Goal: Use online tool/utility: Utilize a website feature to perform a specific function

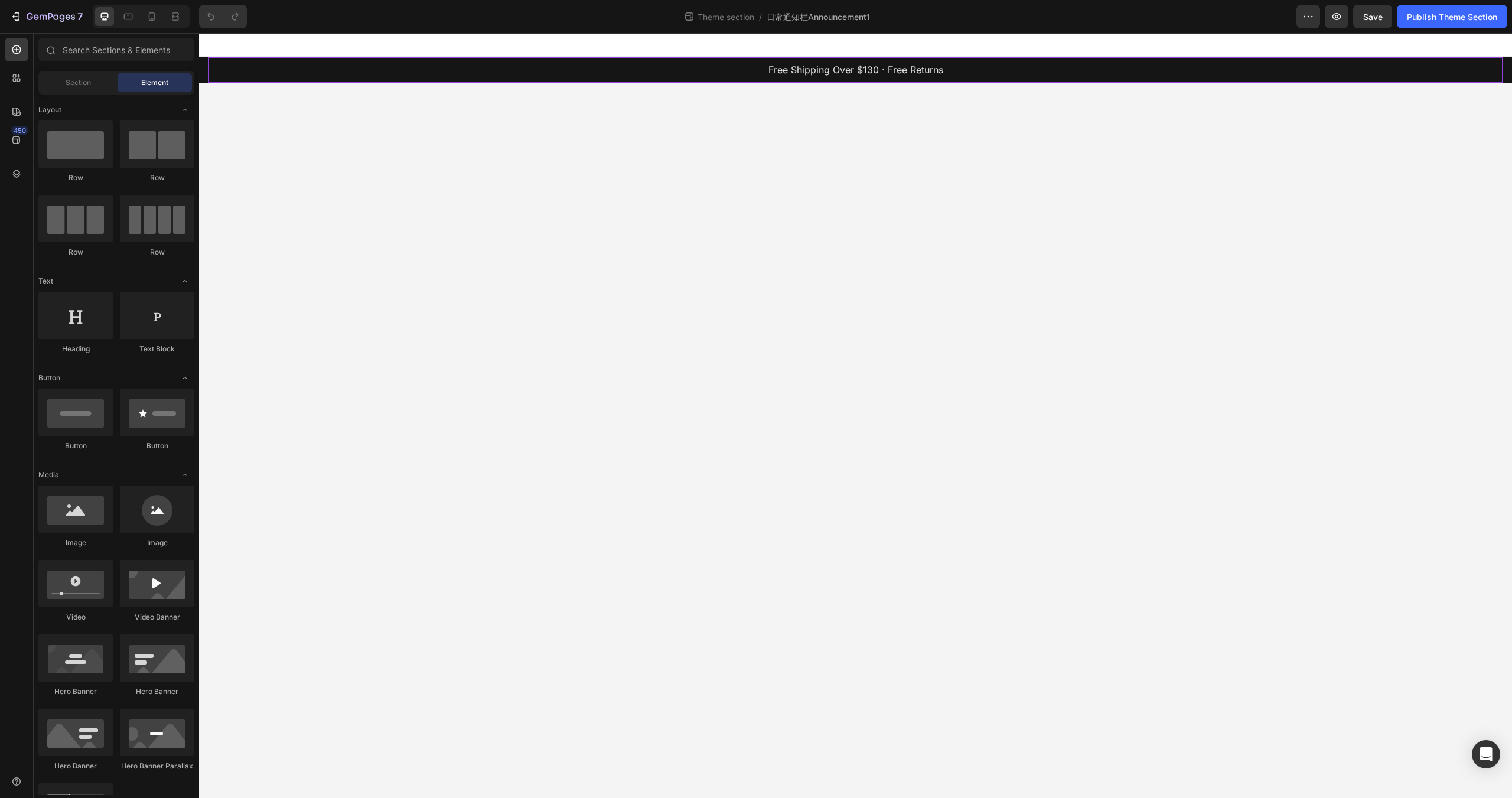
click at [232, 69] on p "Free Shipping Over $130 · Free Returns" at bounding box center [856, 70] width 1292 height 17
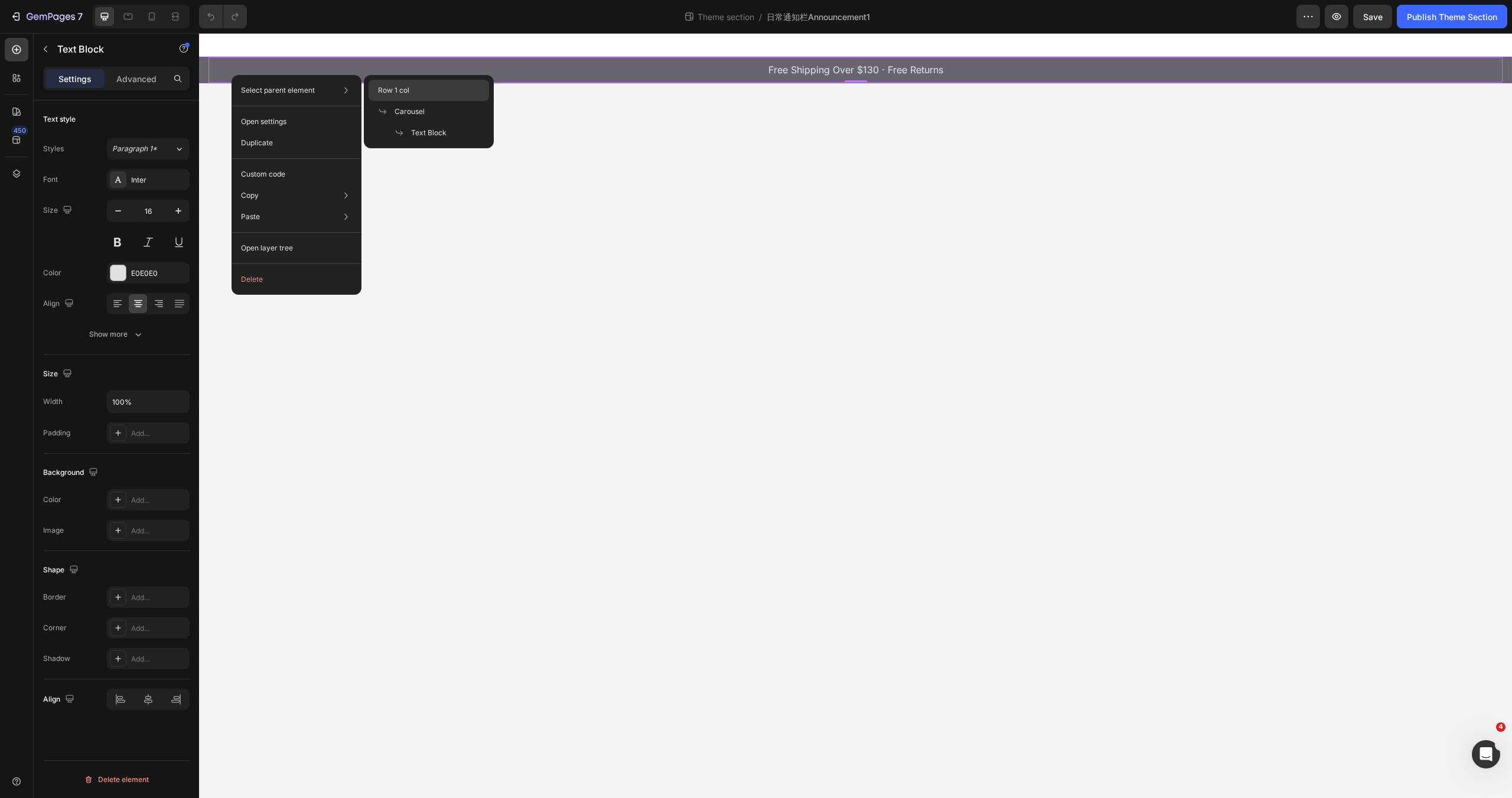
click at [398, 91] on span "Row 1 col" at bounding box center [393, 90] width 31 height 10
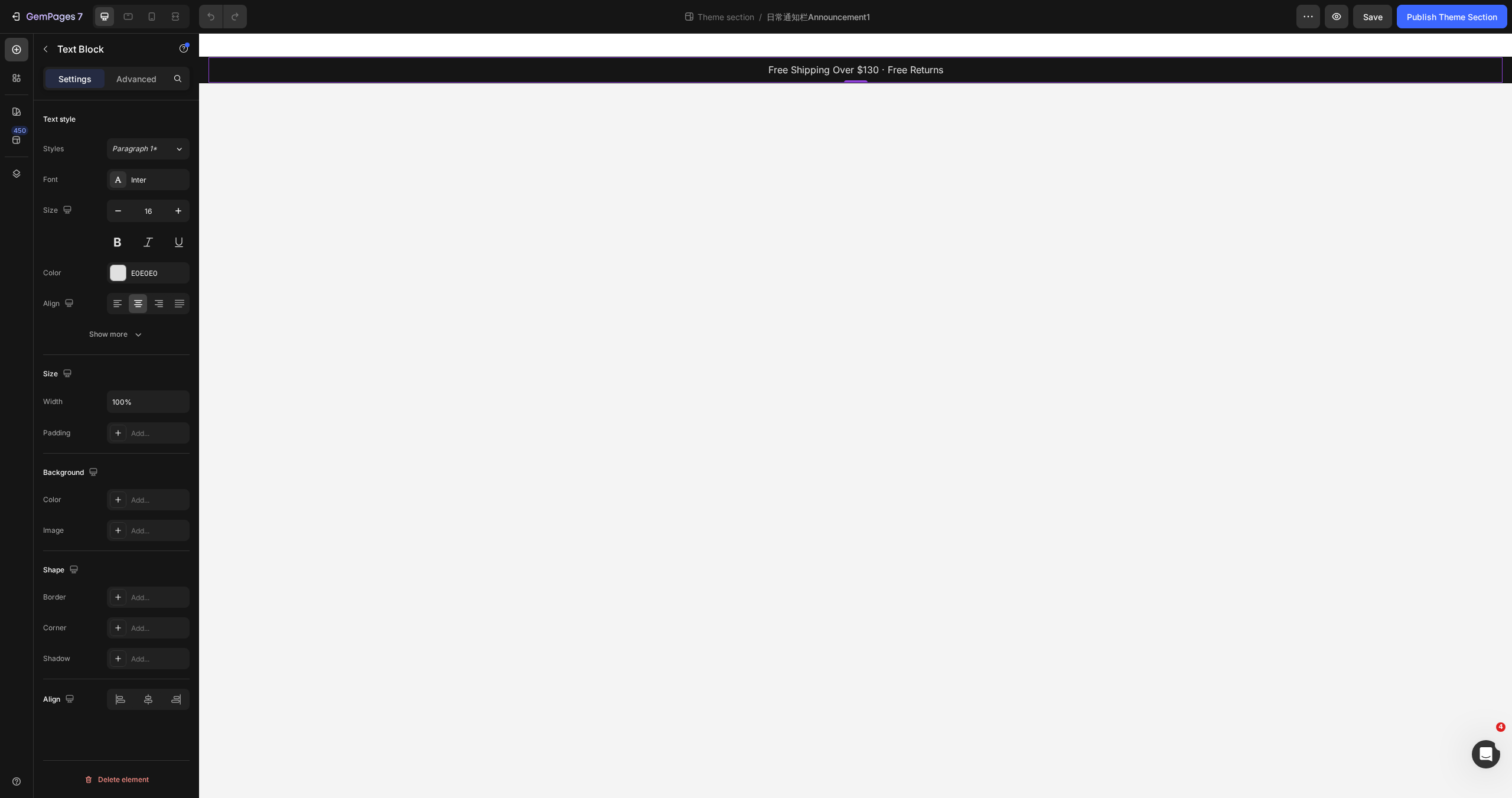
click at [252, 71] on p "Free Shipping Over $130 · Free Returns" at bounding box center [856, 70] width 1292 height 17
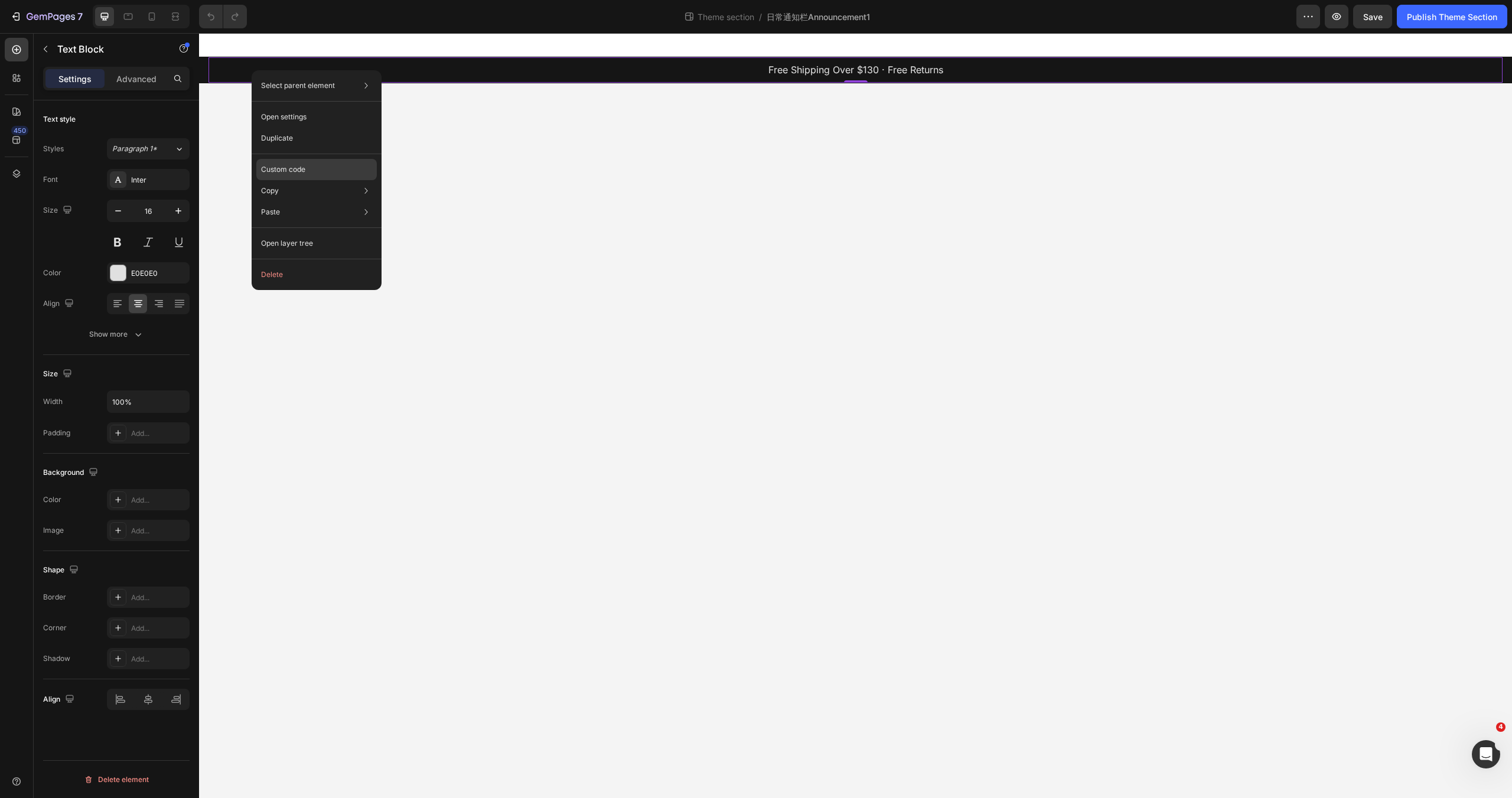
click at [294, 163] on div "Custom code" at bounding box center [317, 169] width 120 height 22
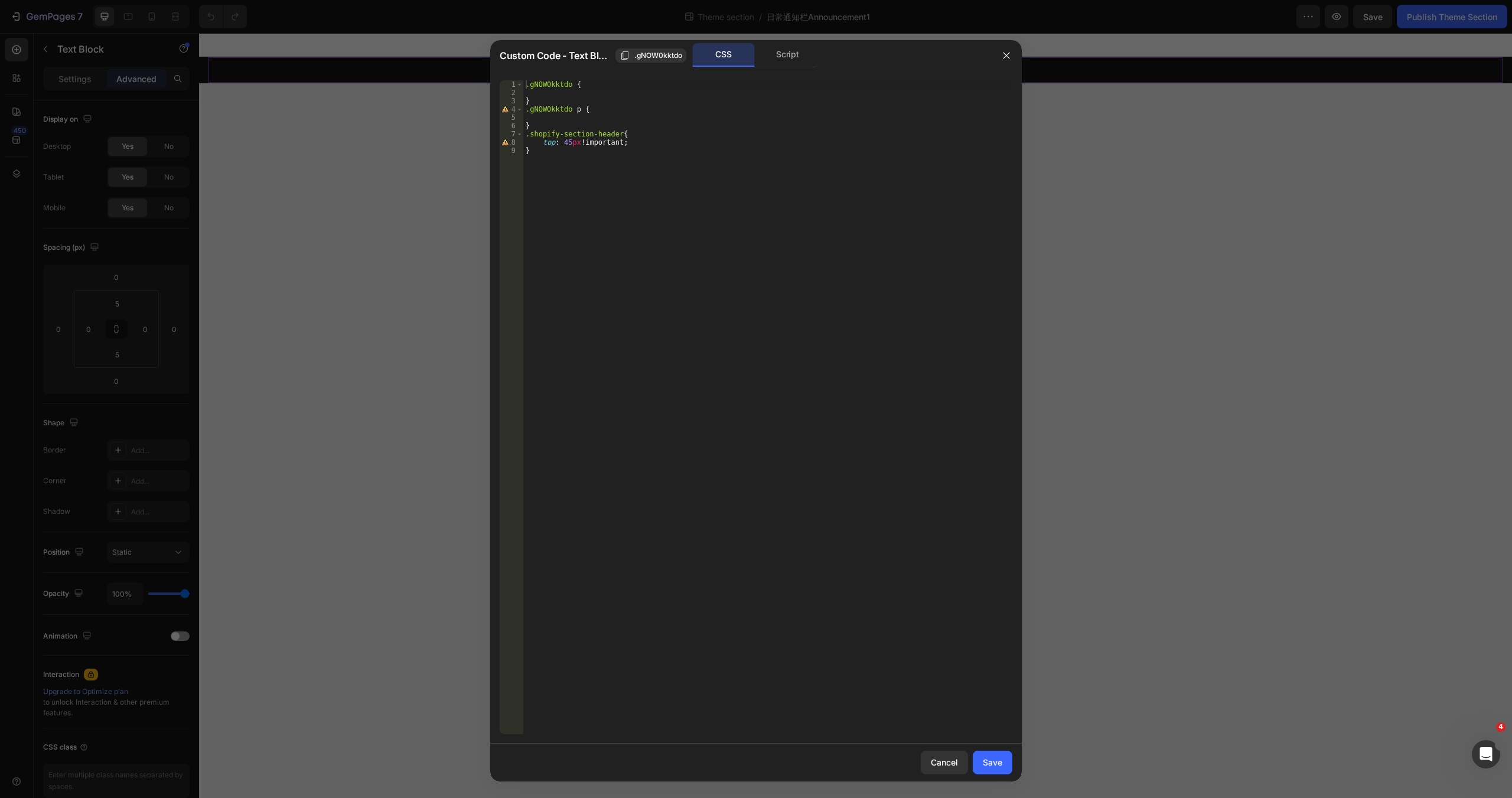
type textarea "}"
click at [634, 156] on div ".gNOW0kktdo { } .gNOW0kktdo p { } .shopify-section-header { top : 45 px !import…" at bounding box center [768, 415] width 489 height 670
click at [934, 756] on div "Cancel" at bounding box center [944, 761] width 27 height 12
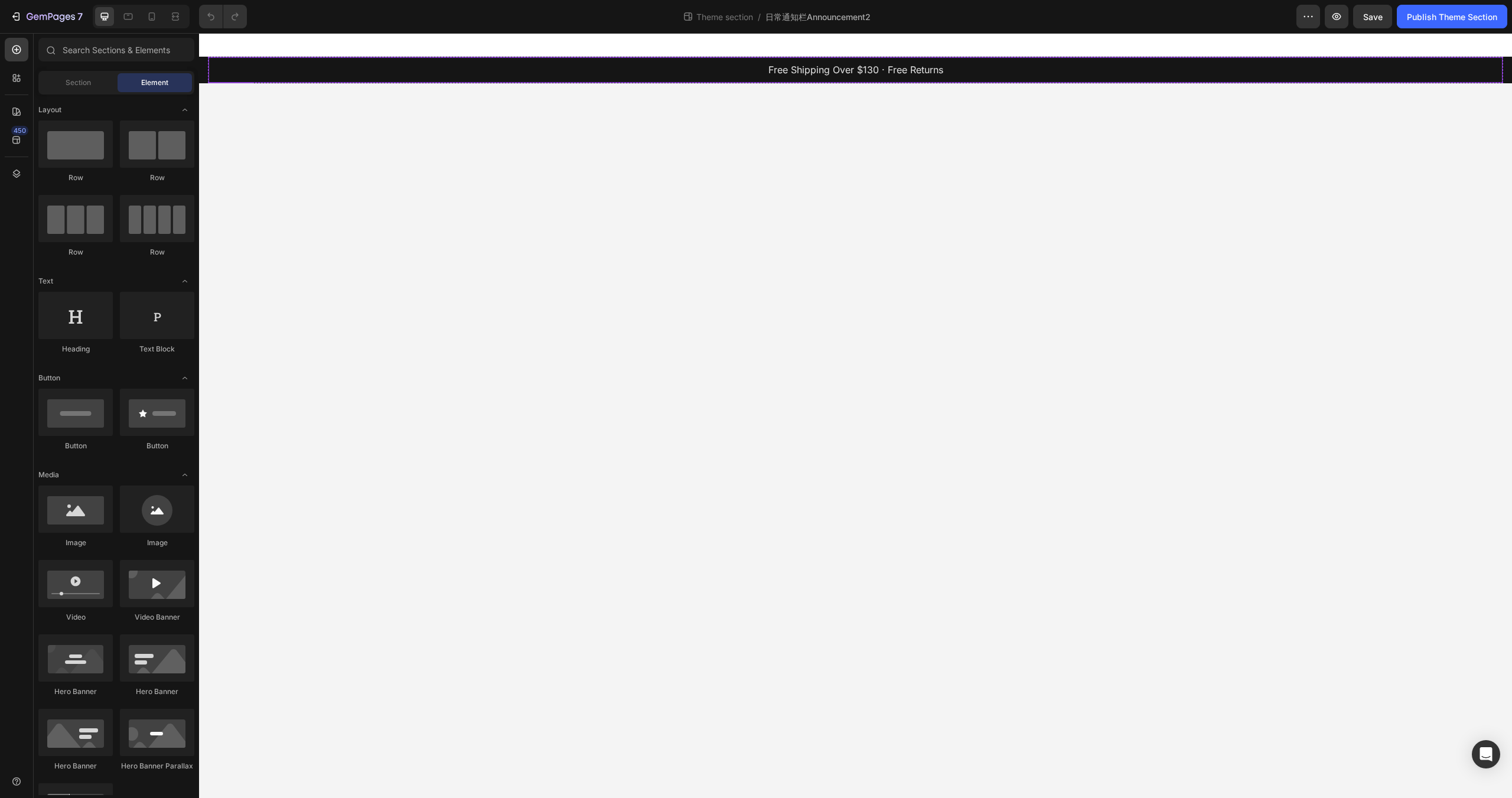
click at [485, 75] on p "Free Shipping Over $130 · Free Returns" at bounding box center [856, 70] width 1292 height 17
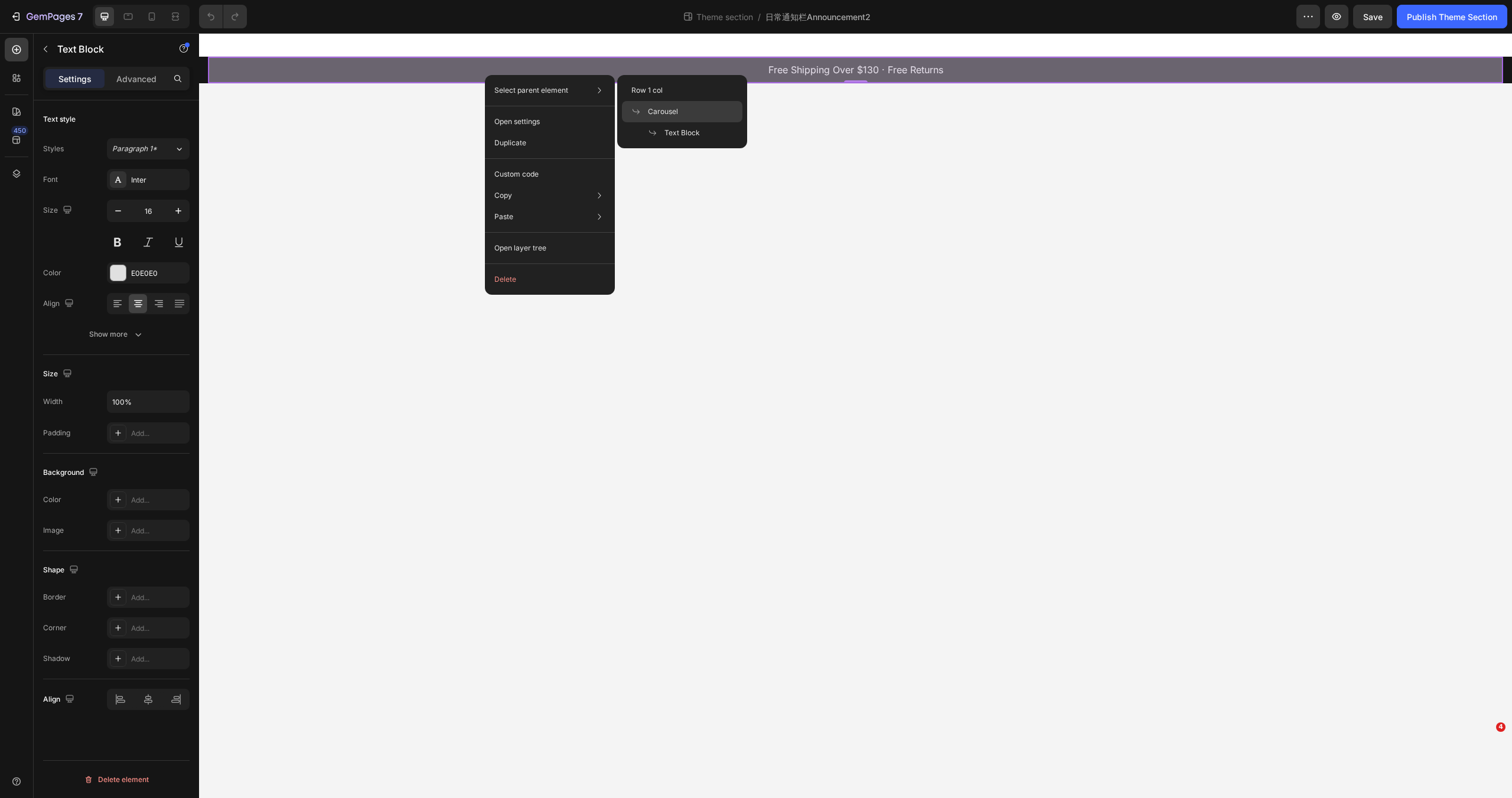
click at [678, 115] on div "Carousel" at bounding box center [682, 111] width 120 height 22
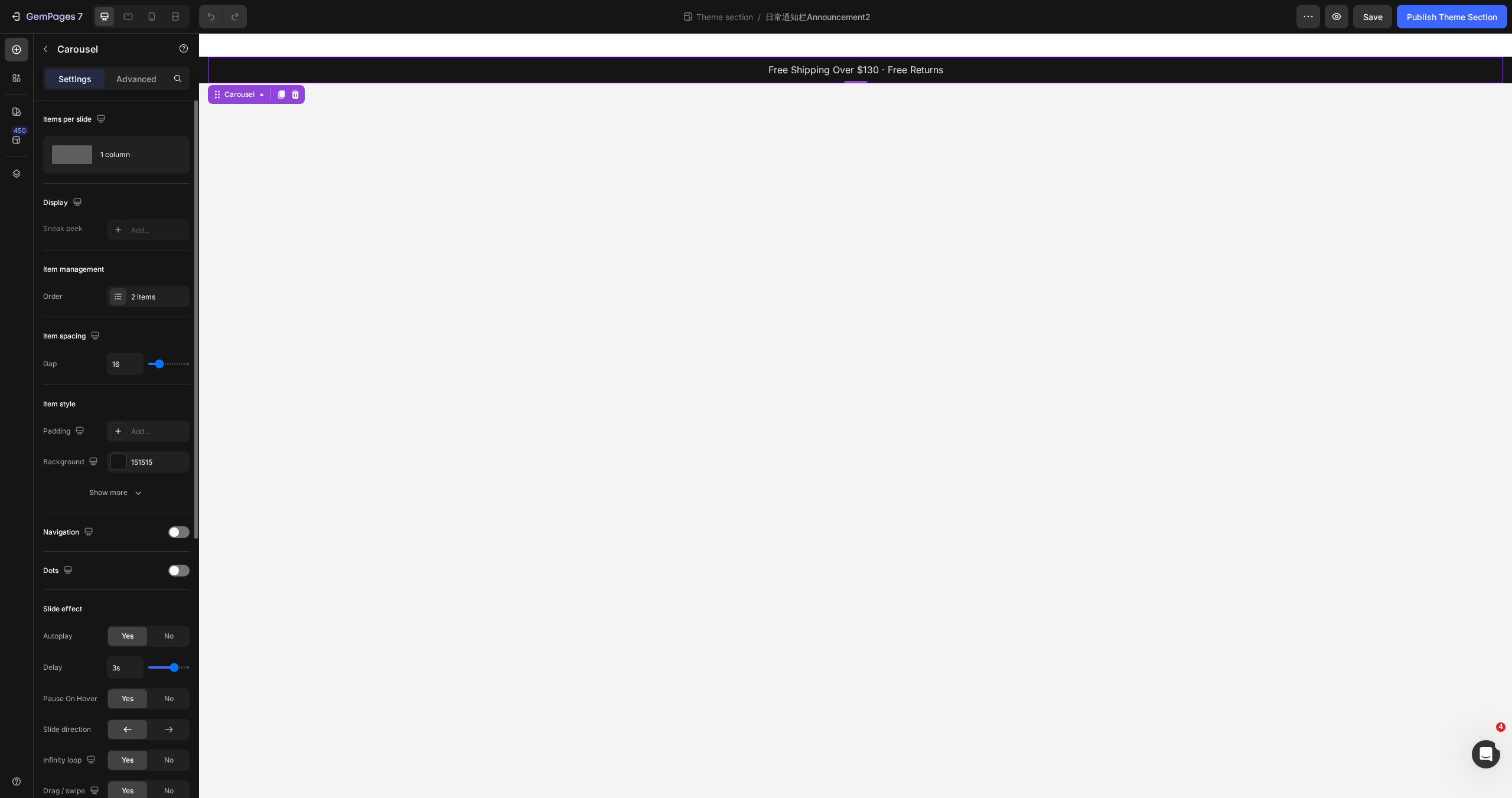
scroll to position [177, 0]
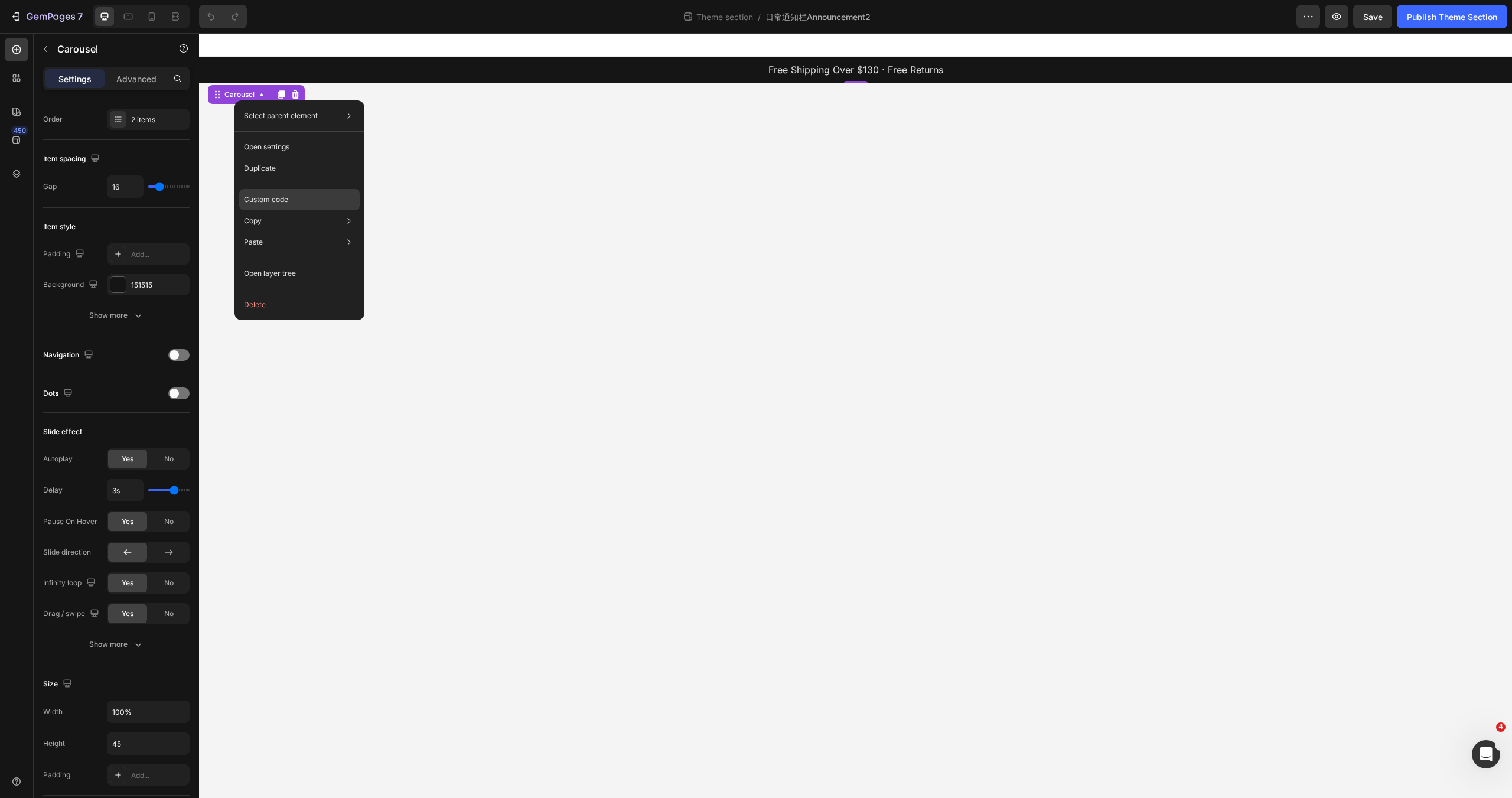
click at [272, 206] on div "Custom code" at bounding box center [299, 200] width 120 height 22
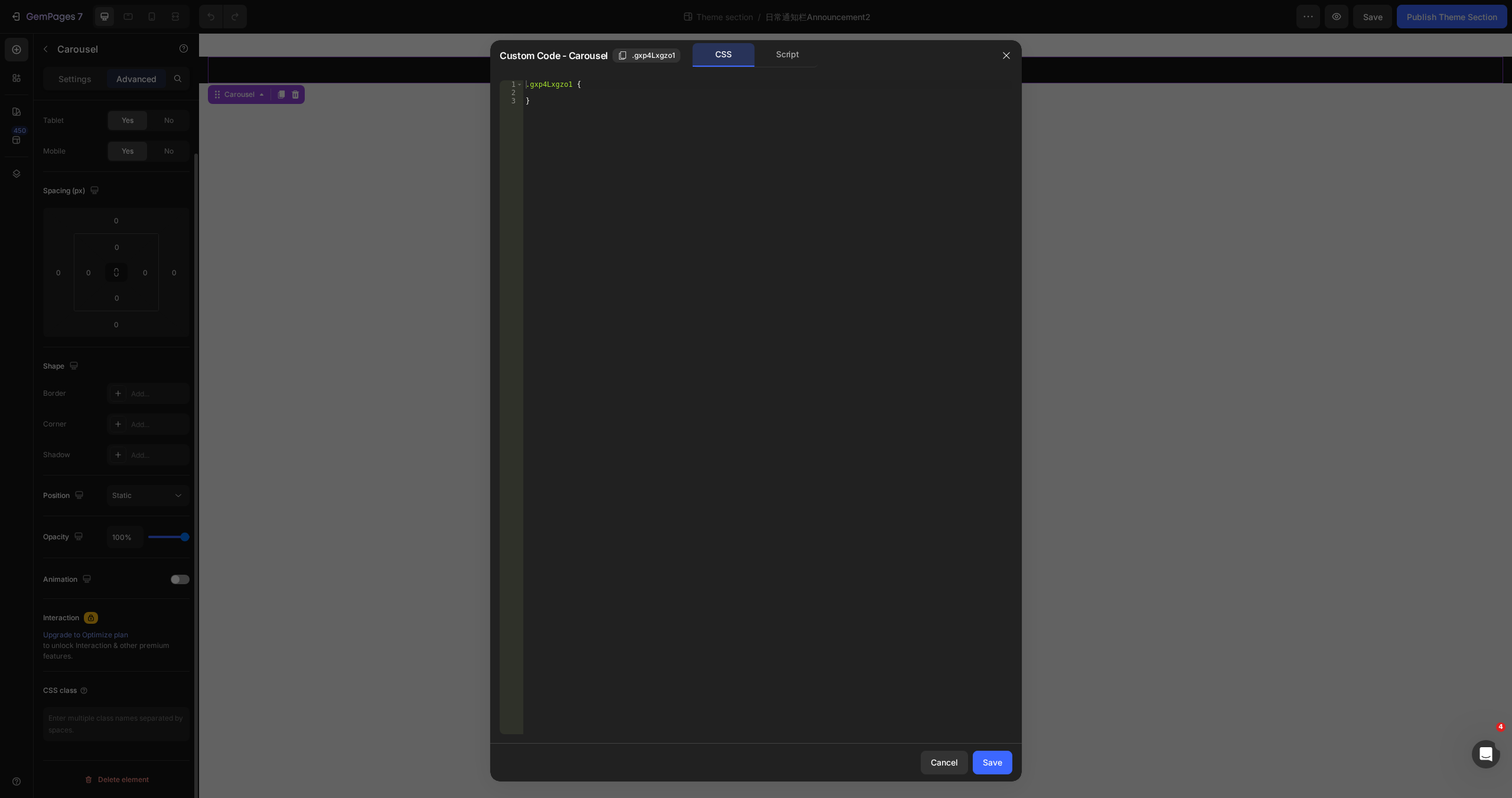
scroll to position [57, 0]
click at [775, 55] on div "Script" at bounding box center [787, 54] width 62 height 23
click at [712, 53] on div "CSS" at bounding box center [723, 54] width 62 height 23
click at [938, 753] on button "Cancel" at bounding box center [944, 762] width 47 height 23
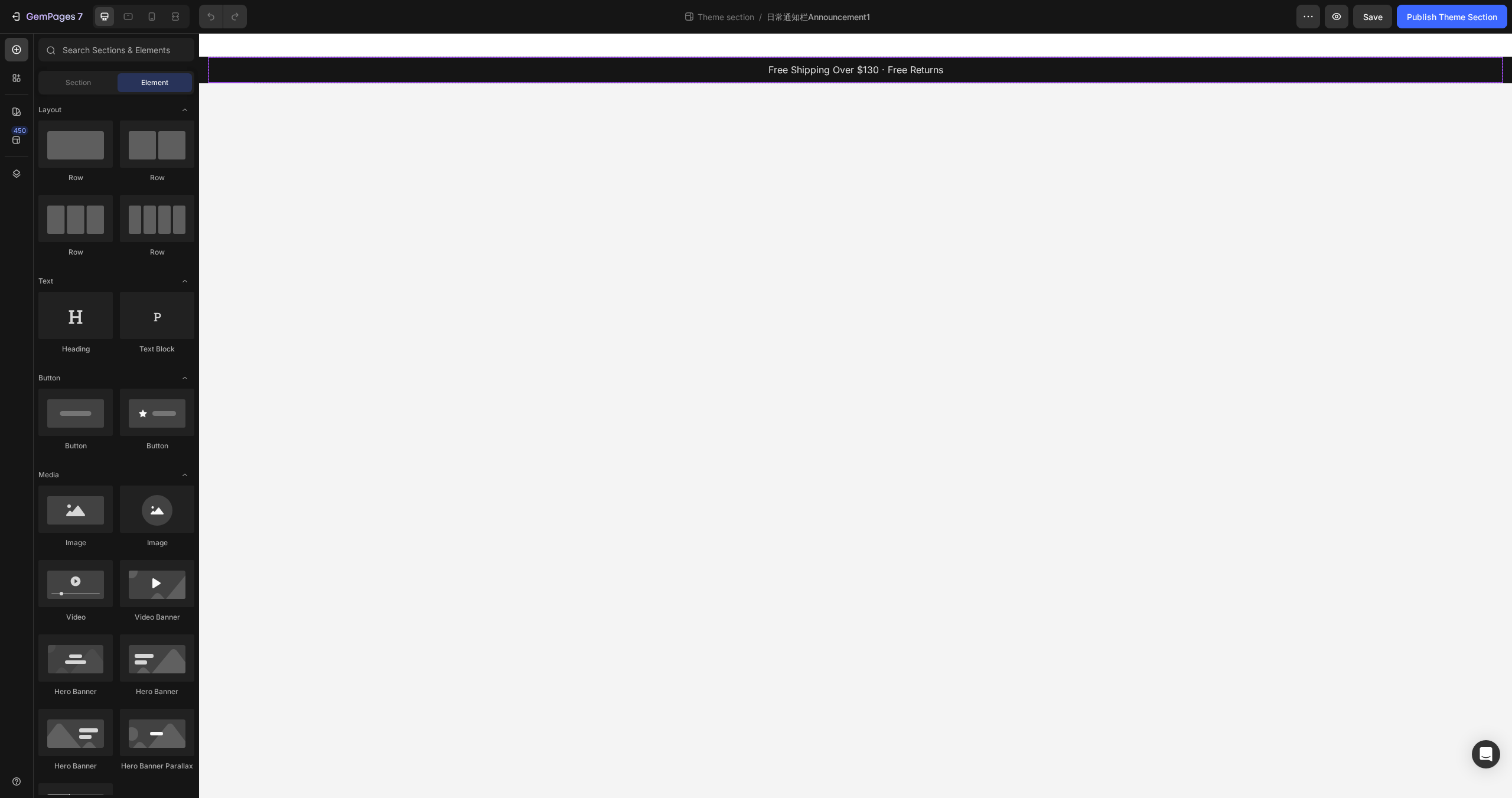
click at [379, 73] on p "Free Shipping Over $130 · Free Returns" at bounding box center [856, 70] width 1292 height 17
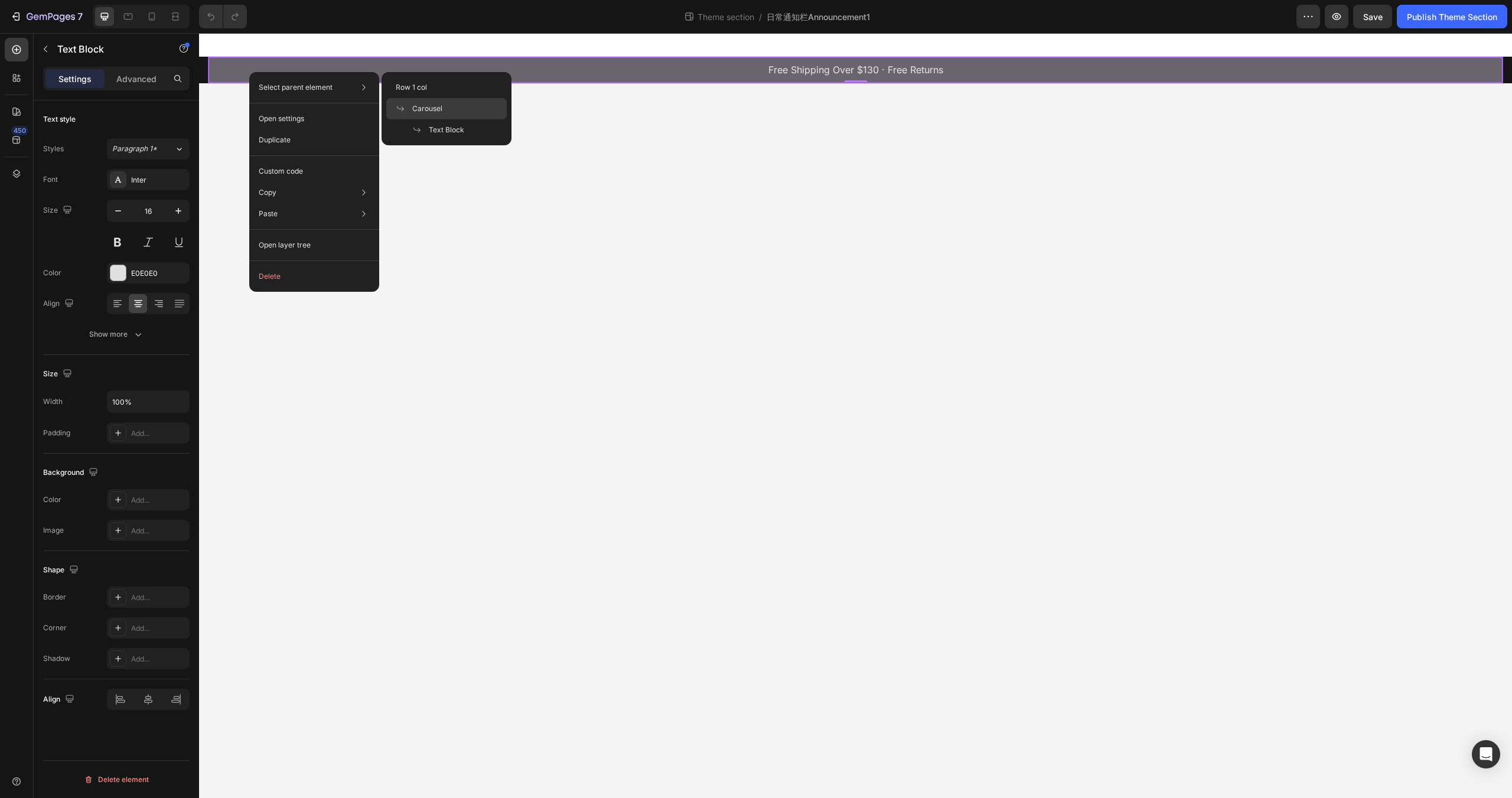
drag, startPoint x: 425, startPoint y: 104, endPoint x: 211, endPoint y: 69, distance: 216.8
click at [425, 104] on span "Carousel" at bounding box center [427, 108] width 30 height 10
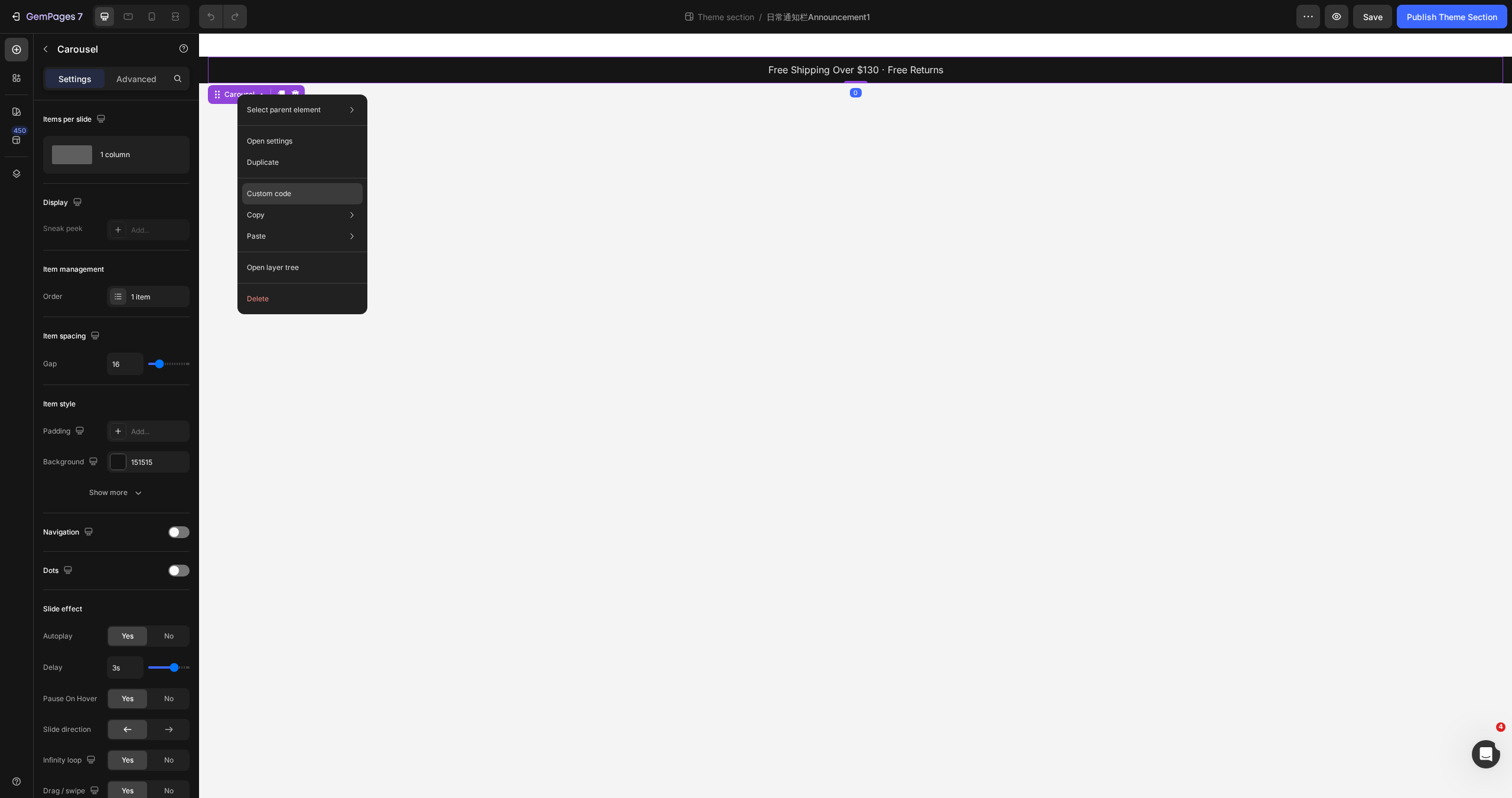
click at [273, 191] on p "Custom code" at bounding box center [268, 193] width 44 height 10
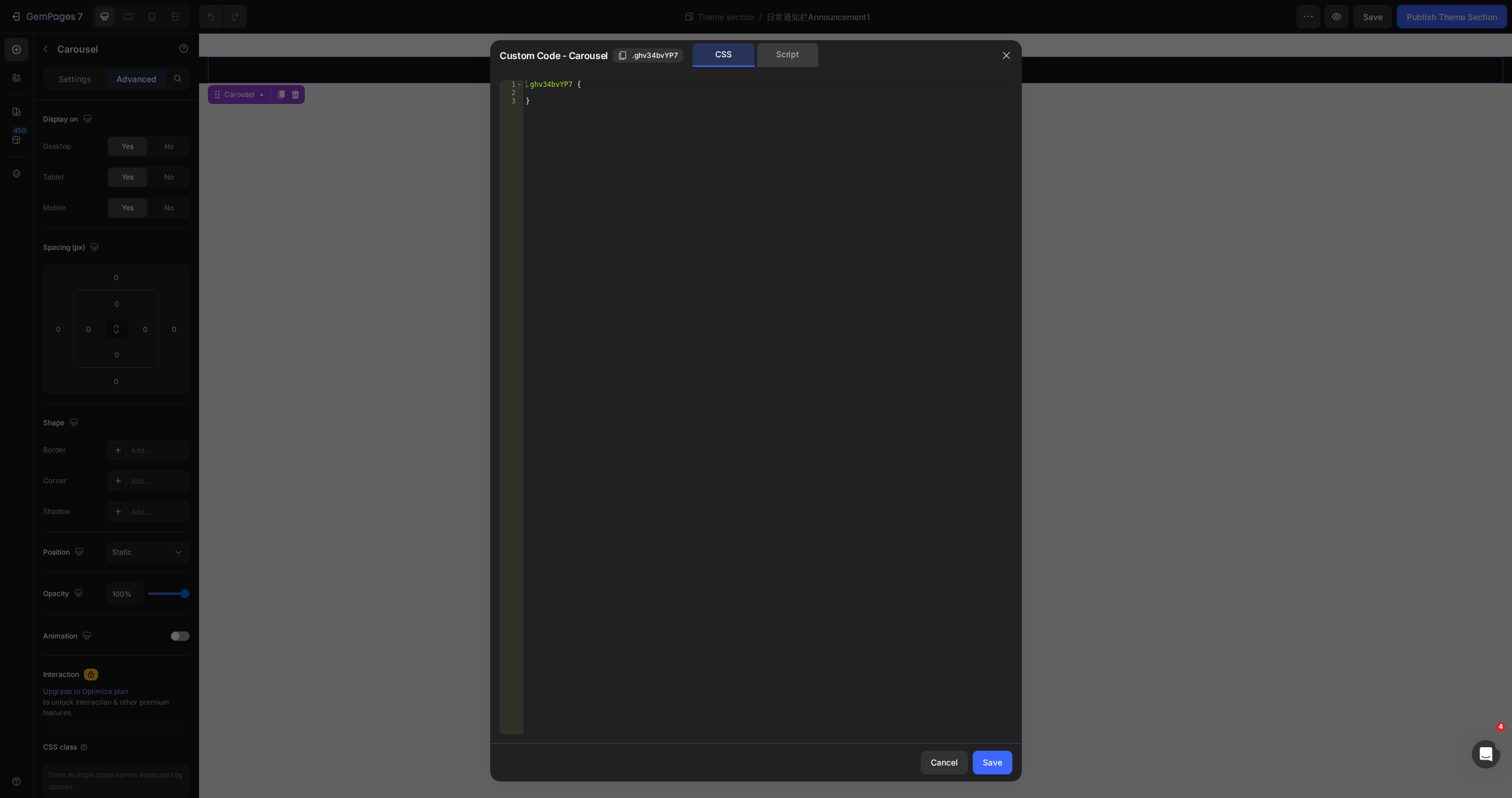
click at [770, 53] on div "Script" at bounding box center [787, 54] width 62 height 23
click at [732, 53] on div "CSS" at bounding box center [723, 54] width 62 height 23
drag, startPoint x: 946, startPoint y: 763, endPoint x: 658, endPoint y: 669, distance: 303.0
click at [946, 763] on div "Cancel" at bounding box center [944, 761] width 27 height 12
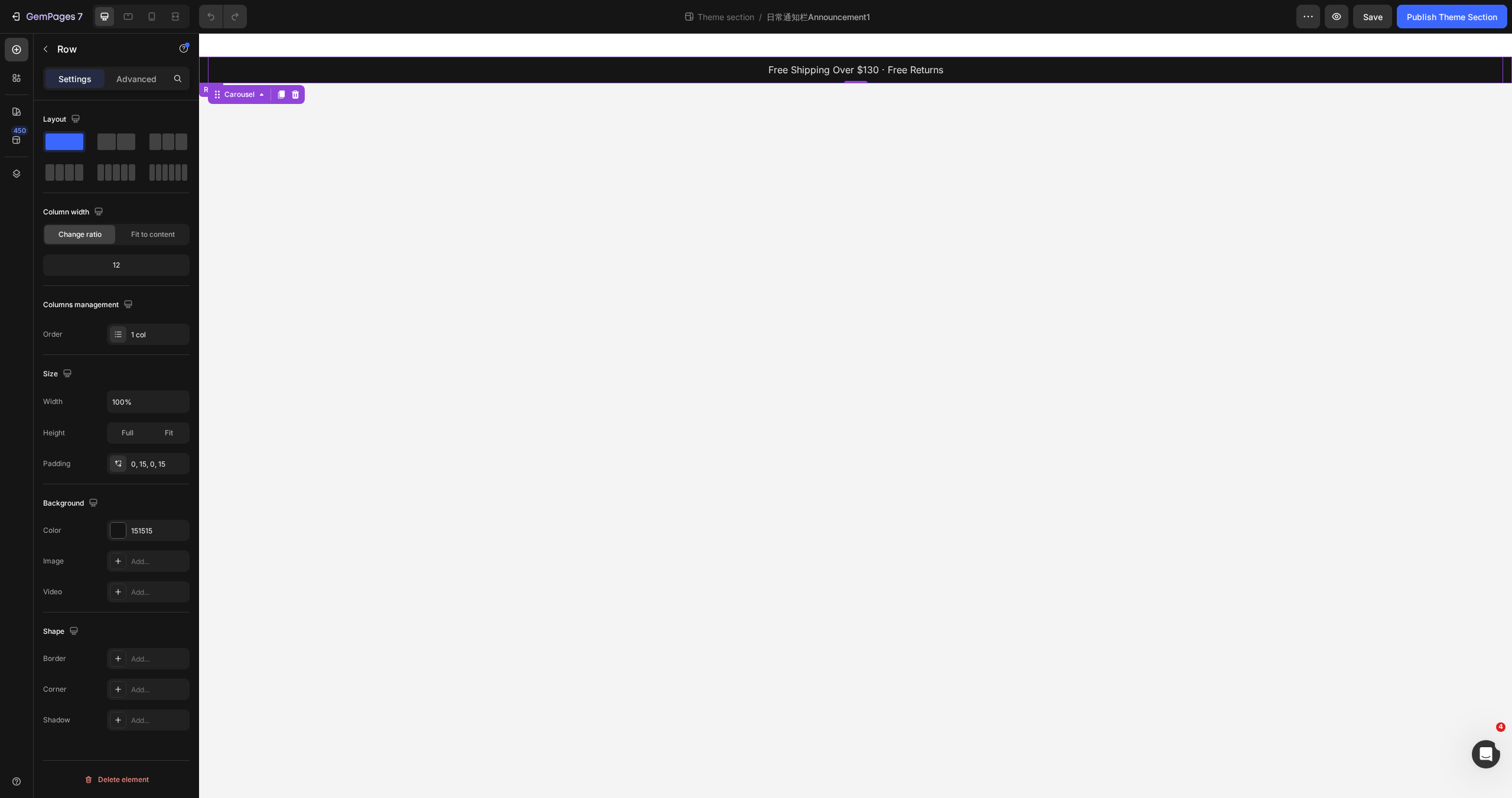
click at [204, 72] on div "Free Shipping Over $130 · Free Returns Text Block Carousel 0 Row" at bounding box center [855, 70] width 1312 height 26
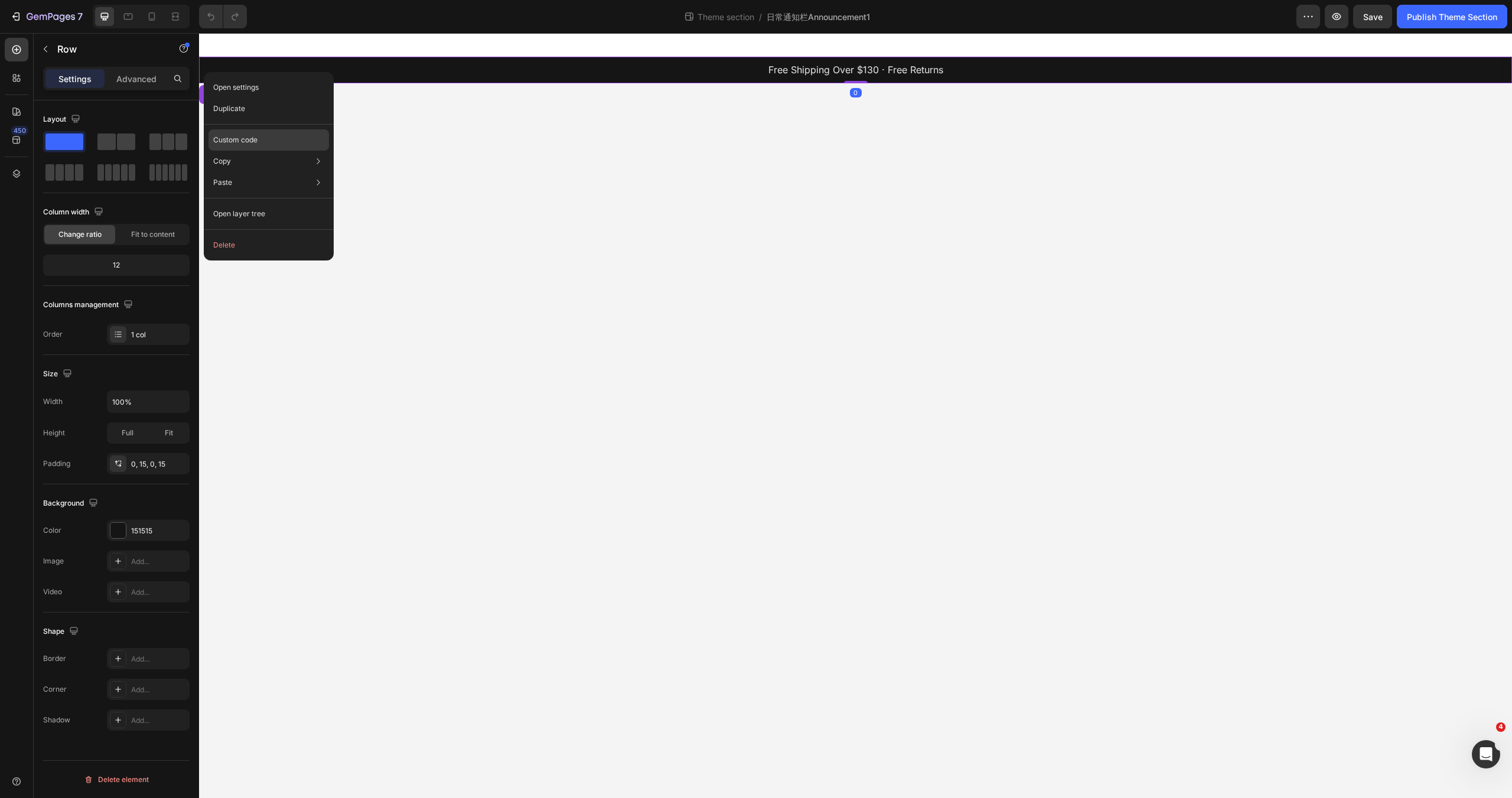
click at [239, 143] on p "Custom code" at bounding box center [235, 139] width 44 height 10
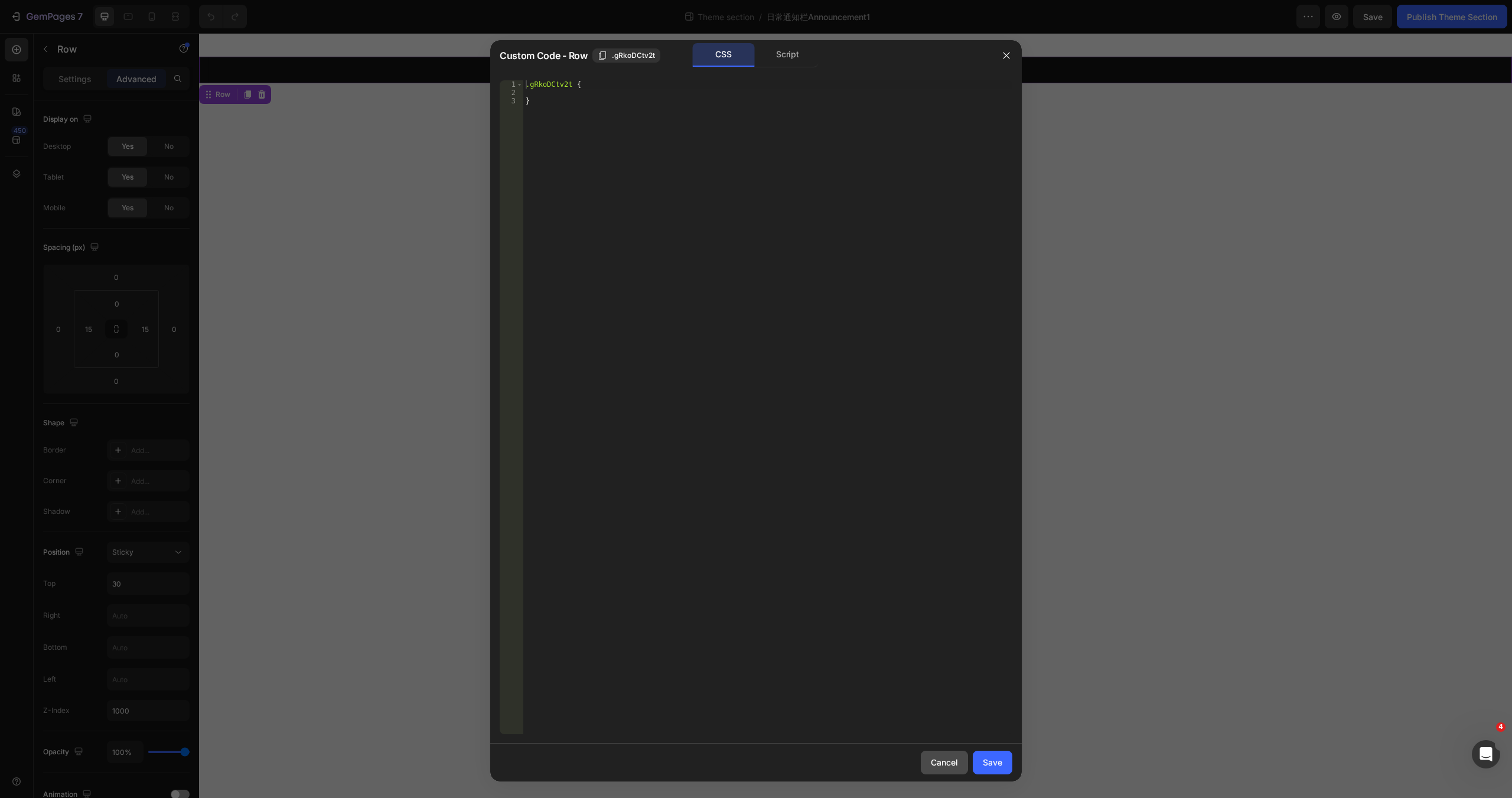
click at [942, 758] on div "Cancel" at bounding box center [944, 761] width 27 height 12
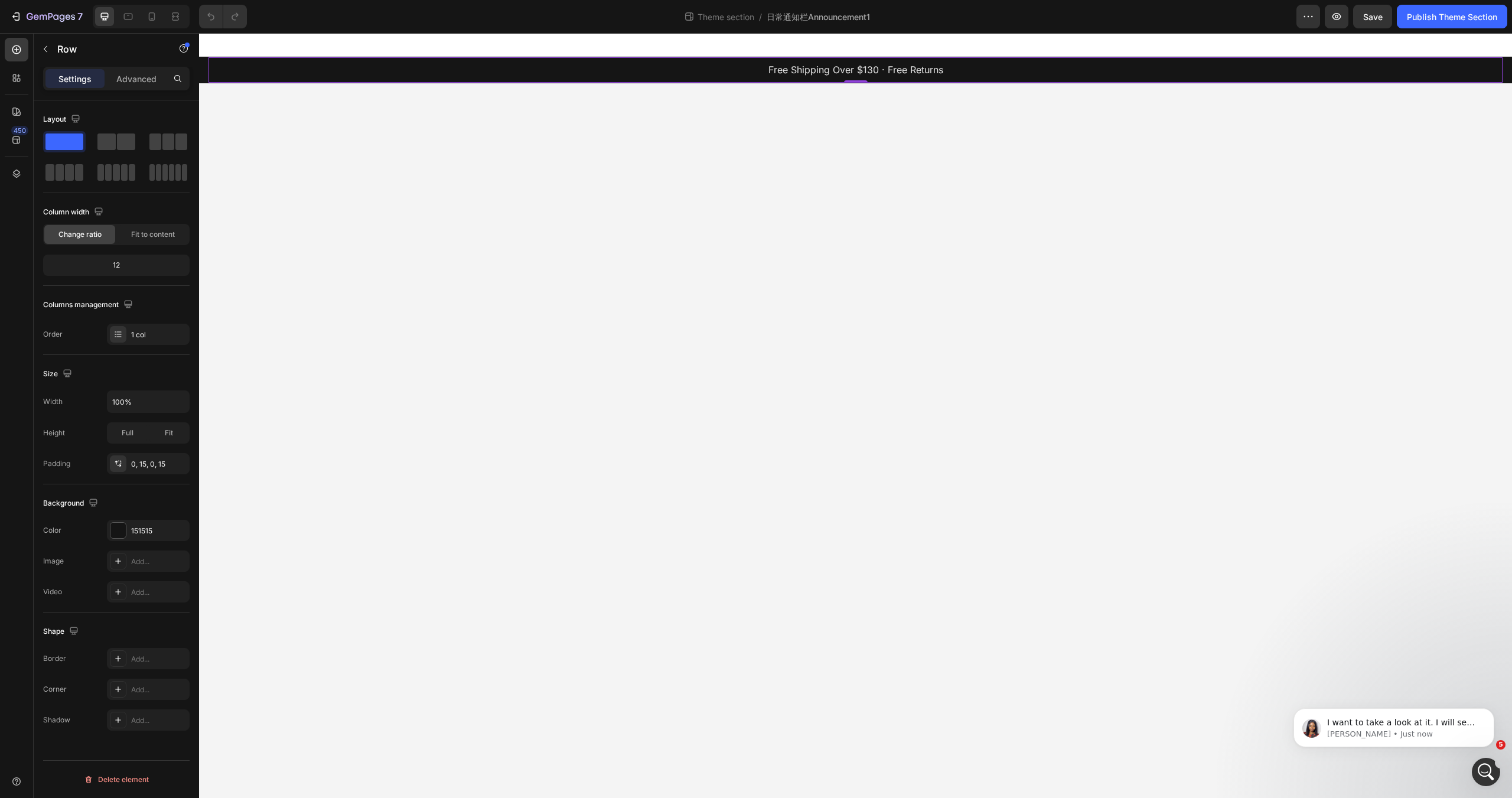
click at [312, 67] on p "Free Shipping Over $130 · Free Returns" at bounding box center [856, 70] width 1292 height 17
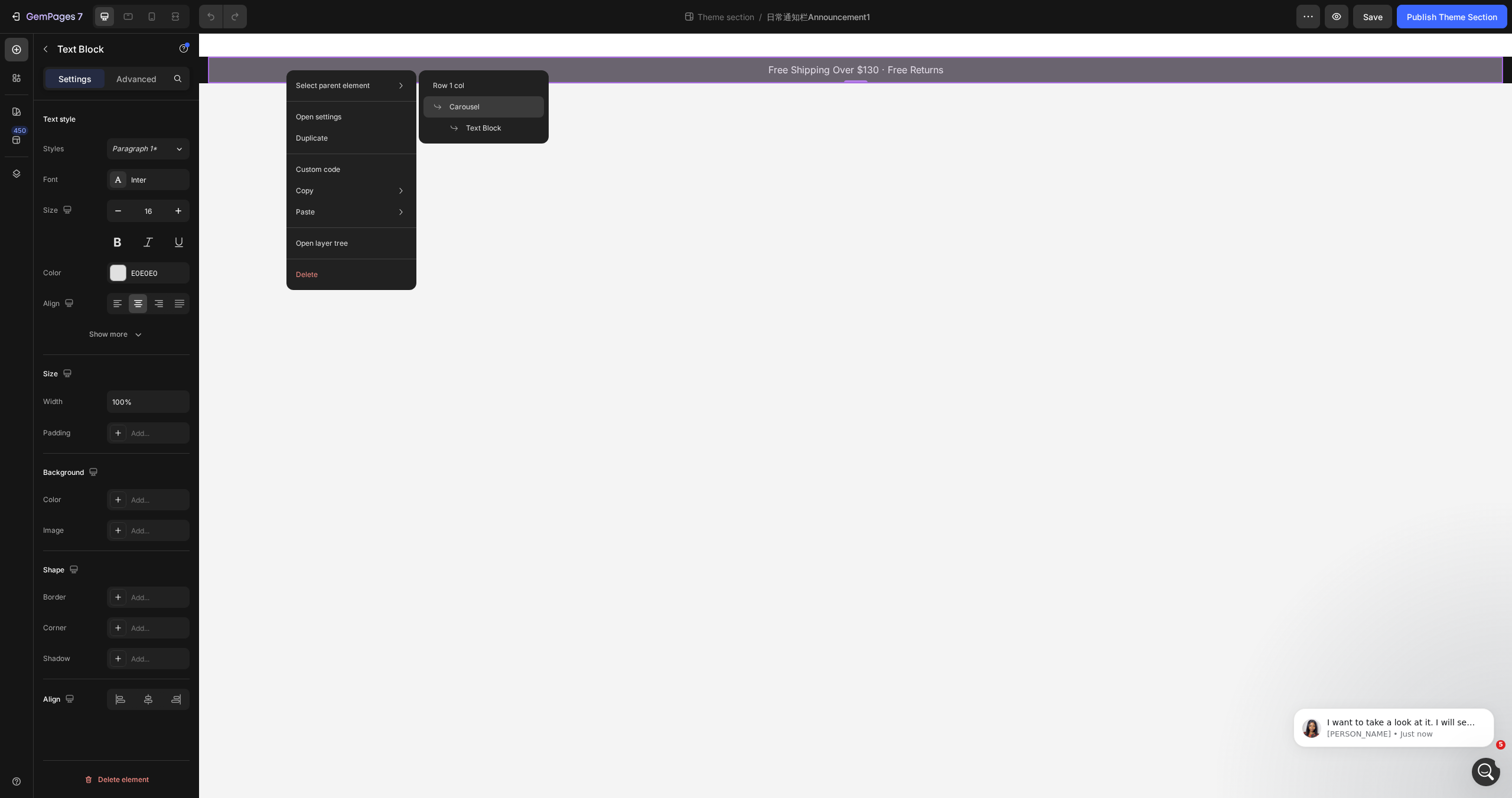
click at [450, 102] on span "Carousel" at bounding box center [465, 107] width 30 height 10
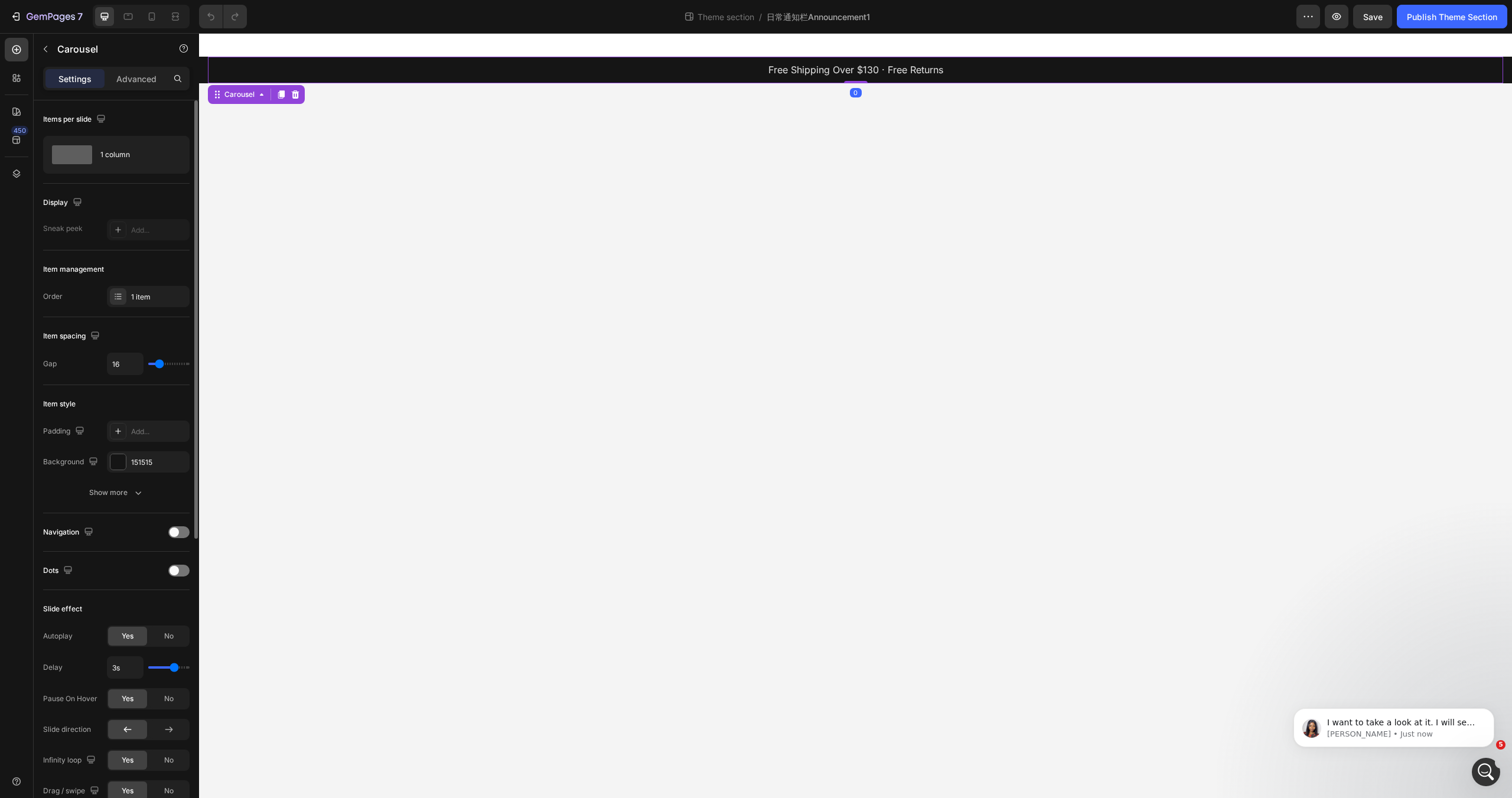
scroll to position [236, 0]
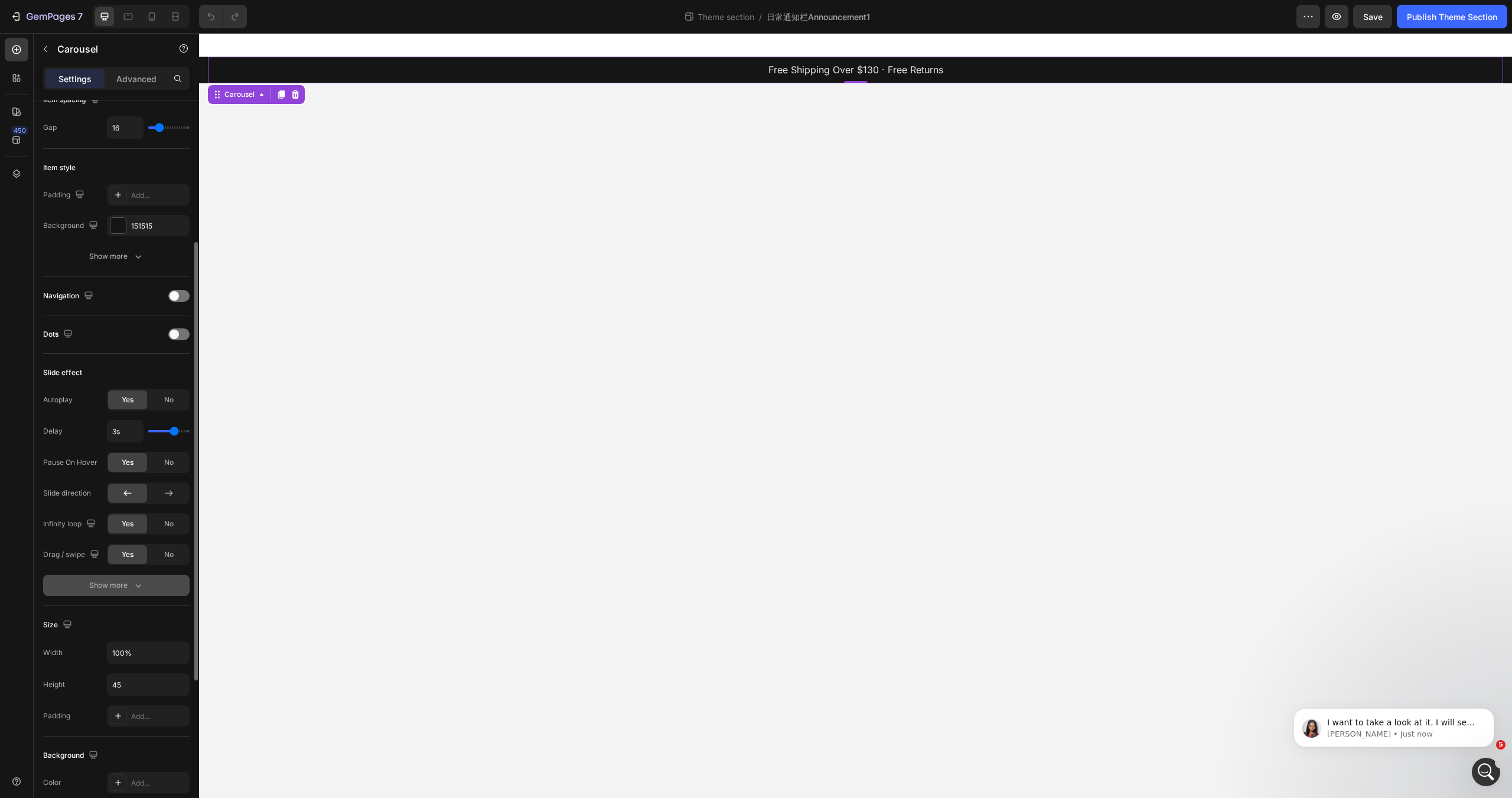
click at [72, 584] on button "Show more" at bounding box center [116, 585] width 147 height 22
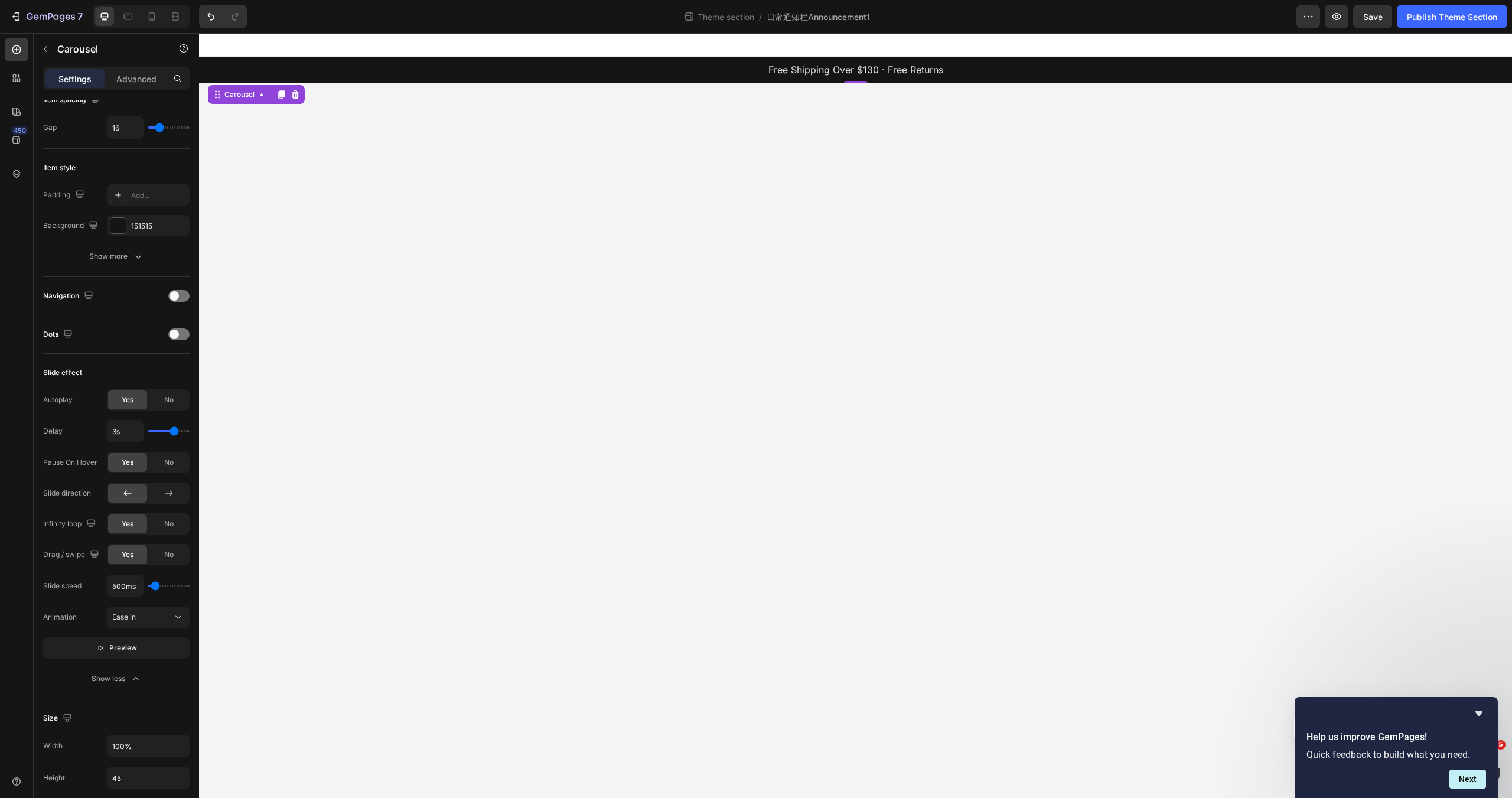
scroll to position [0, 0]
